Goal: Browse casually

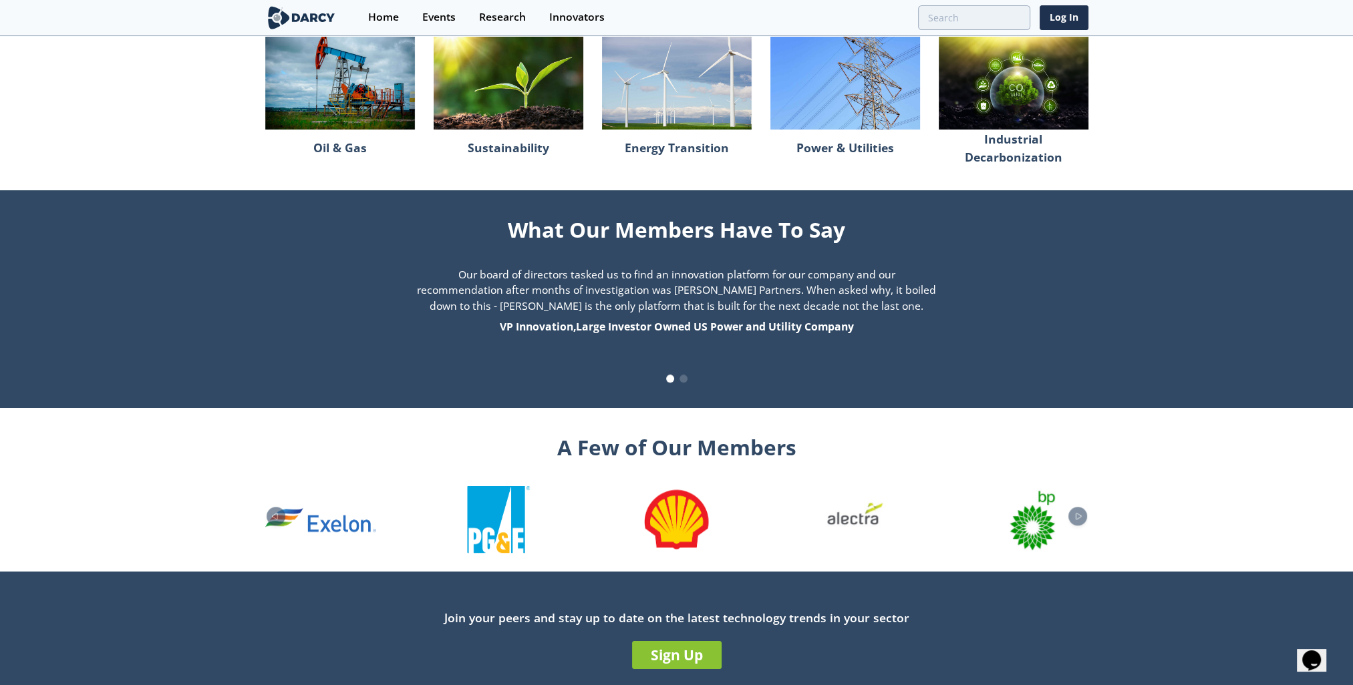
scroll to position [1229, 0]
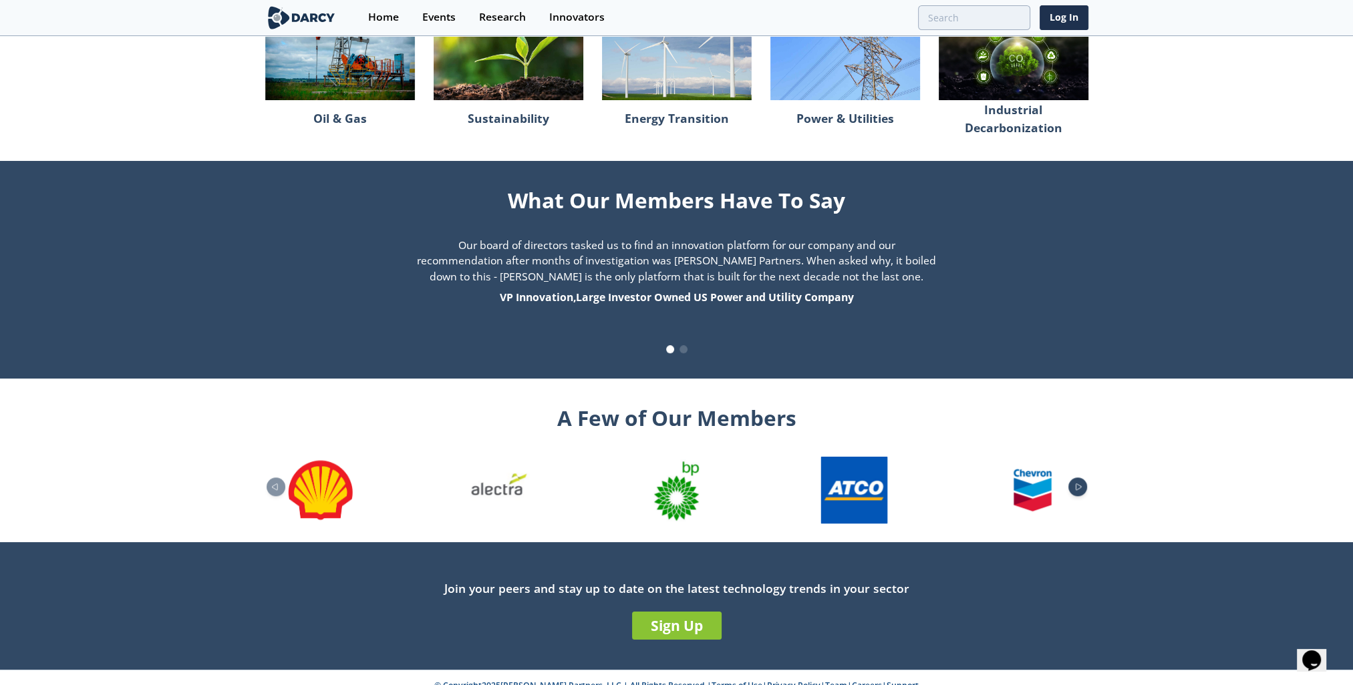
click at [1076, 484] on icon "Next slide" at bounding box center [1078, 487] width 5 height 6
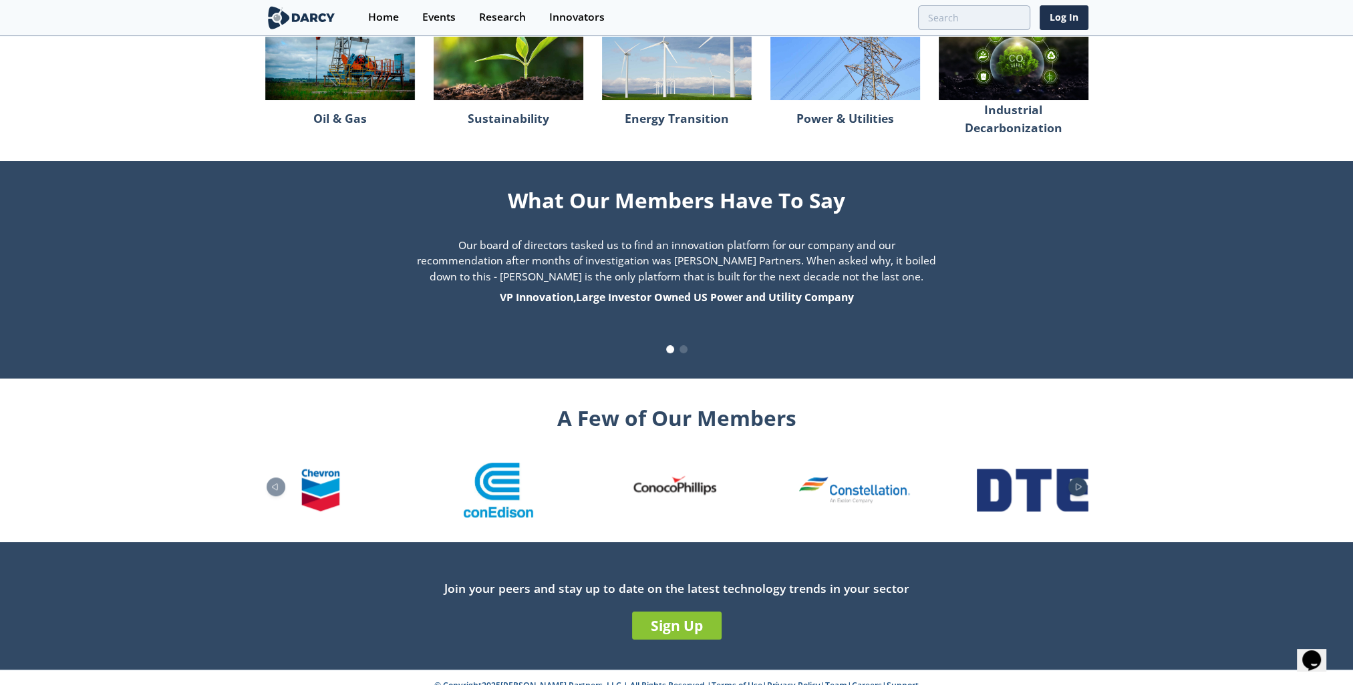
click at [1074, 478] on div "Next slide" at bounding box center [1077, 487] width 19 height 19
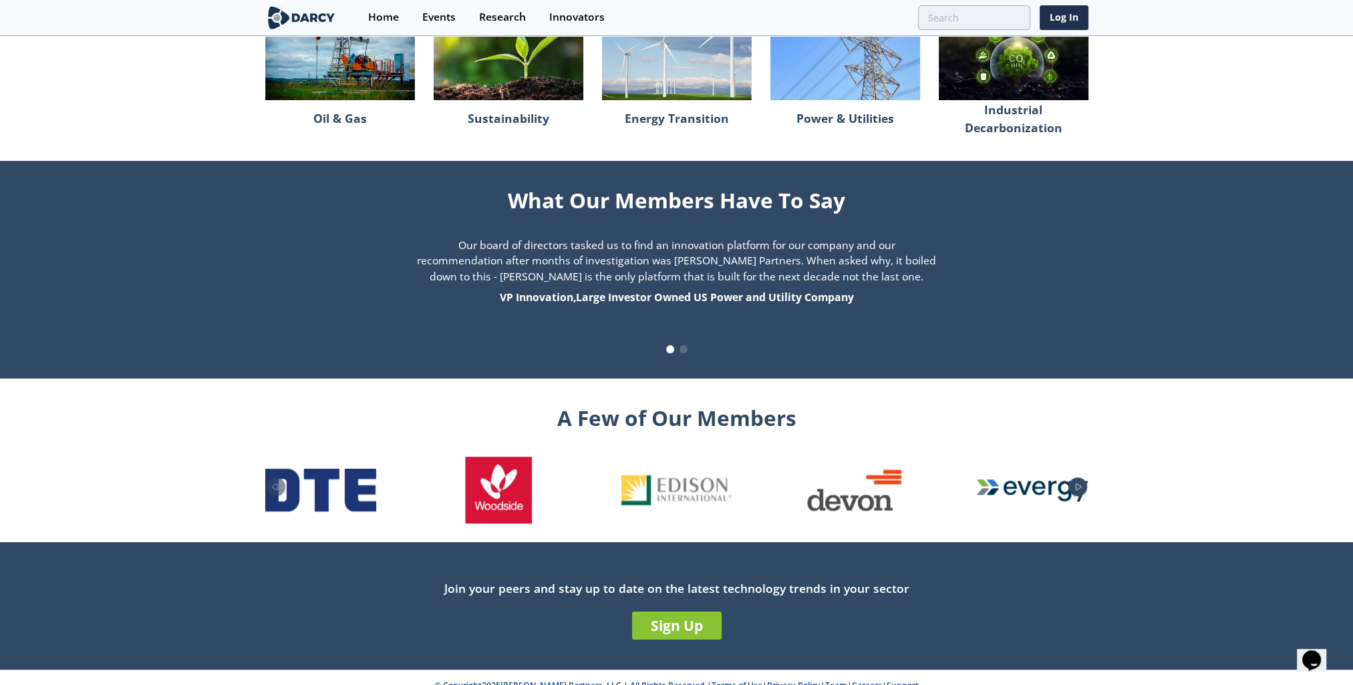
click at [1074, 478] on div "Next slide" at bounding box center [1077, 487] width 19 height 19
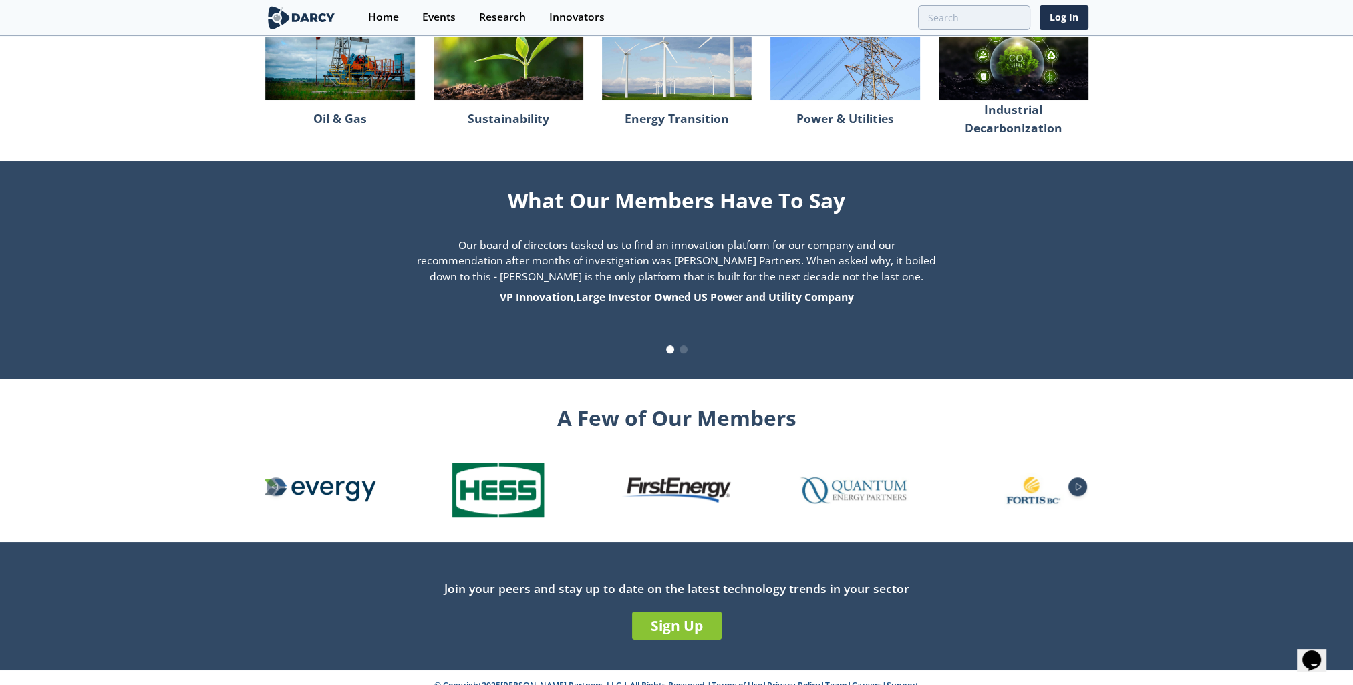
click at [1074, 478] on div "Next slide" at bounding box center [1077, 487] width 19 height 19
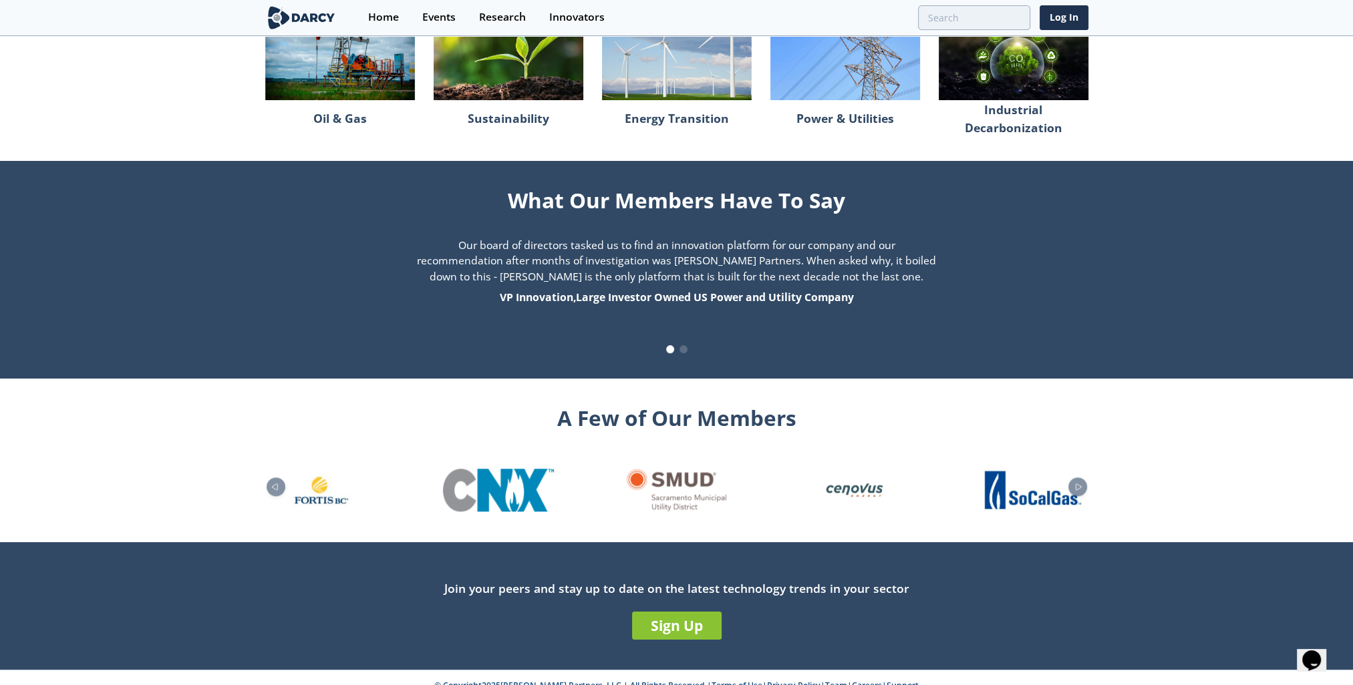
click at [1063, 475] on img "25 / 26" at bounding box center [1032, 490] width 102 height 43
drag, startPoint x: 516, startPoint y: 669, endPoint x: 593, endPoint y: 669, distance: 76.8
click at [593, 680] on p "© Copyright 2025 [PERSON_NAME] Partners, LLC | All Rights Reserved | Terms of U…" at bounding box center [676, 686] width 989 height 12
copy p "[PERSON_NAME] Partners, LLC"
